Goal: Task Accomplishment & Management: Complete application form

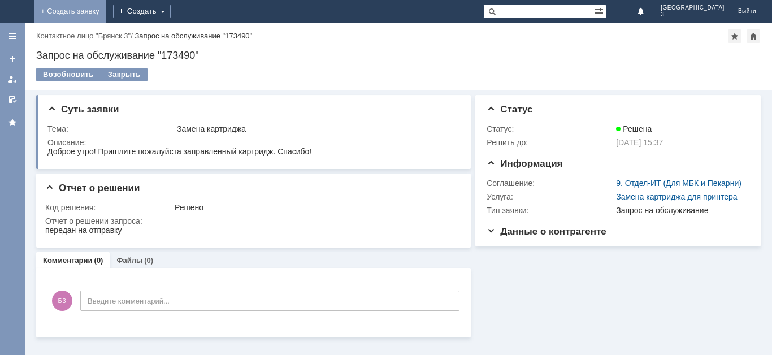
click at [106, 3] on link "+ Создать заявку" at bounding box center [70, 11] width 72 height 23
click at [106, 6] on link "+ Создать заявку" at bounding box center [70, 11] width 72 height 23
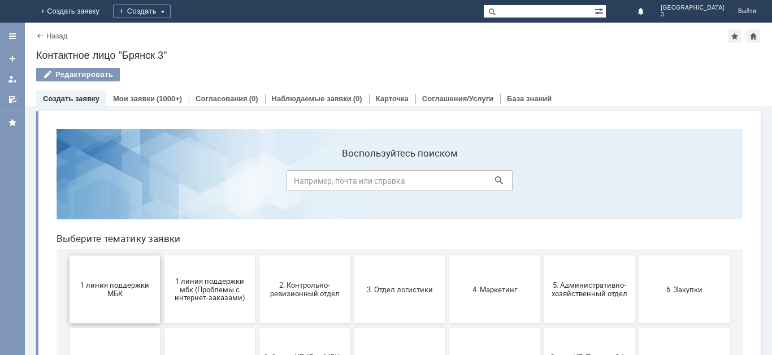
click at [125, 285] on span "1 линия поддержки МБК" at bounding box center [115, 289] width 84 height 17
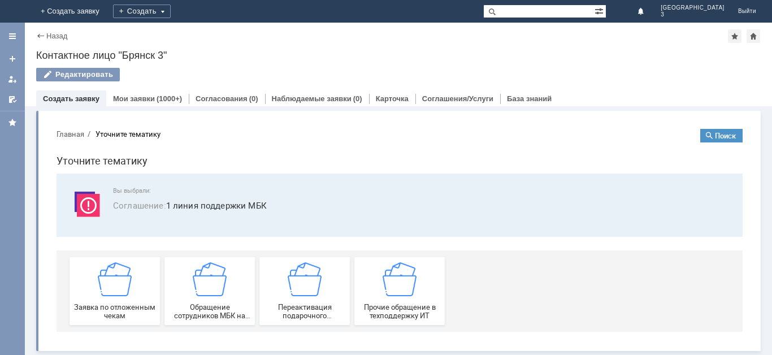
click at [125, 285] on img at bounding box center [115, 279] width 34 height 34
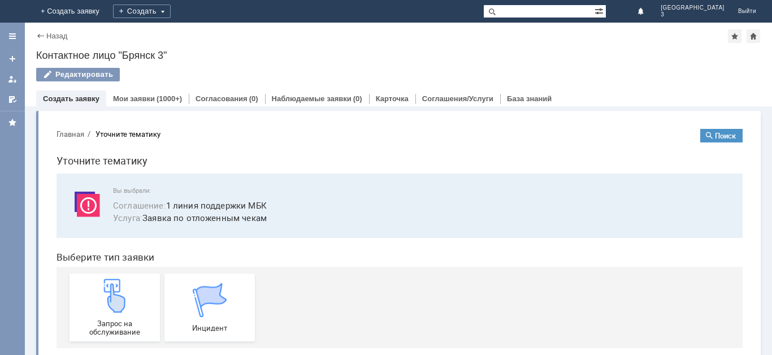
click at [125, 285] on img at bounding box center [115, 296] width 34 height 34
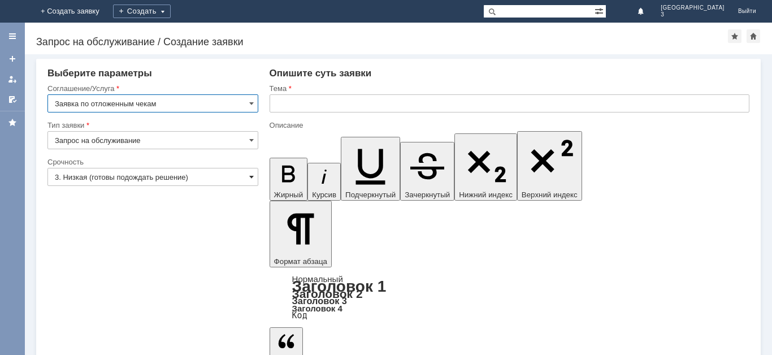
click at [253, 174] on span at bounding box center [251, 176] width 5 height 9
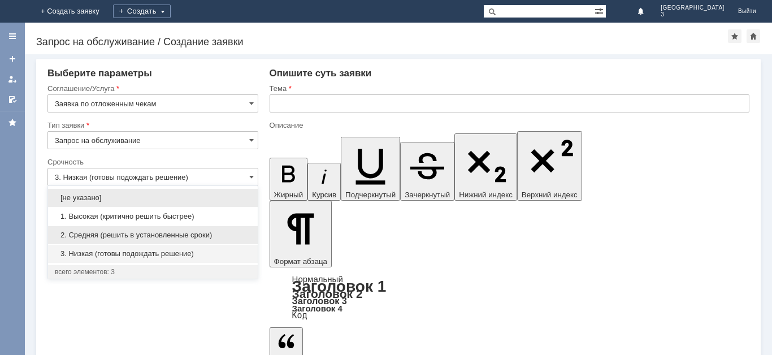
click at [228, 236] on span "2. Средняя (решить в установленные сроки)" at bounding box center [153, 235] width 196 height 9
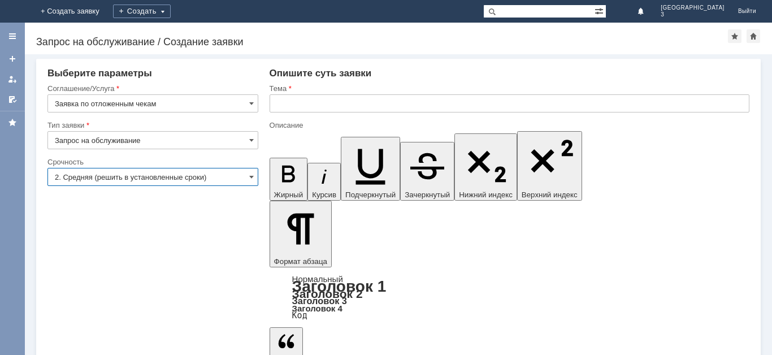
type input "2. Средняя (решить в установленные сроки)"
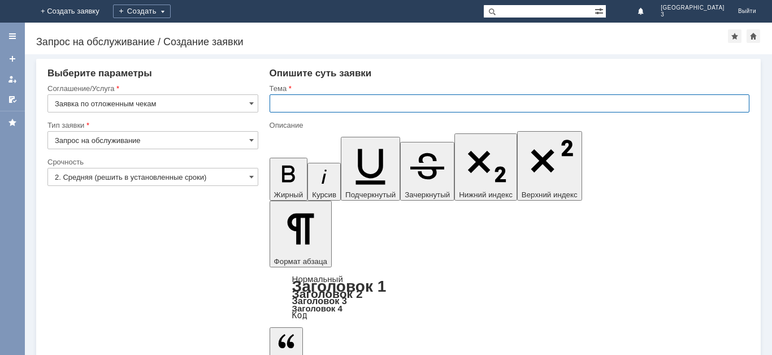
click at [281, 101] on input "text" at bounding box center [510, 103] width 480 height 18
type input "Отложенные чеки 16.09.2025"
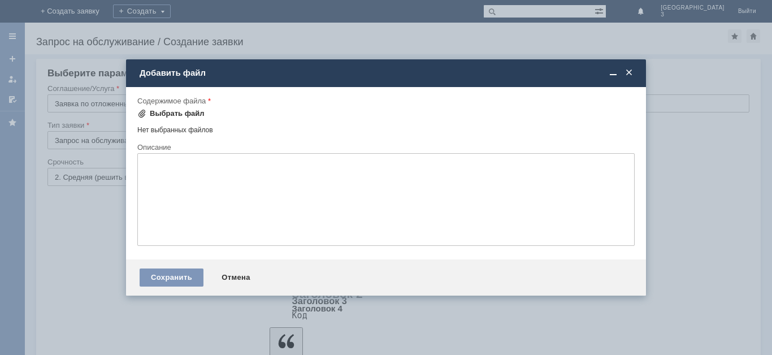
click at [163, 113] on div "Выбрать файл" at bounding box center [177, 113] width 55 height 9
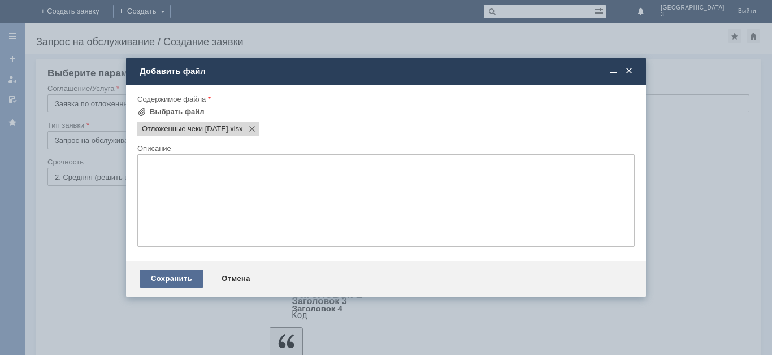
click at [176, 280] on div "Сохранить" at bounding box center [172, 279] width 64 height 18
